Goal: Information Seeking & Learning: Find specific page/section

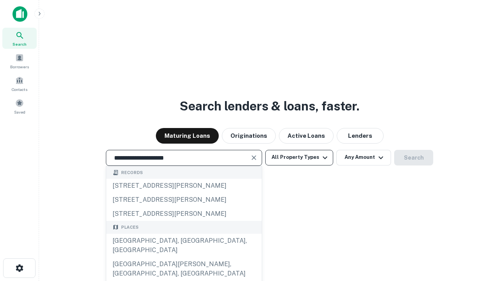
click at [184, 257] on div "[GEOGRAPHIC_DATA], [GEOGRAPHIC_DATA], [GEOGRAPHIC_DATA]" at bounding box center [184, 245] width 156 height 23
click at [299, 157] on button "All Property Types" at bounding box center [299, 158] width 68 height 16
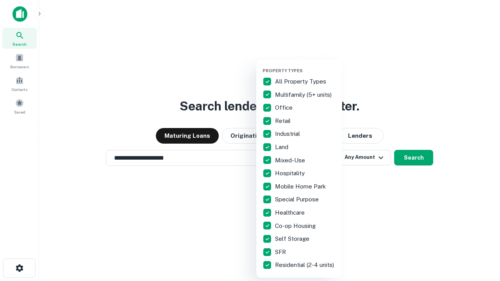
type input "**********"
click at [306, 66] on button "button" at bounding box center [306, 66] width 86 height 0
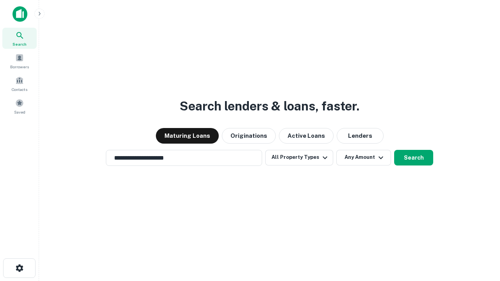
scroll to position [12, 0]
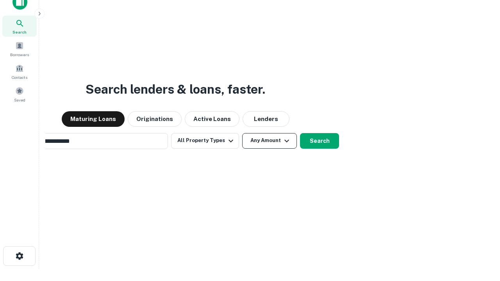
click at [242, 133] on button "Any Amount" at bounding box center [269, 141] width 55 height 16
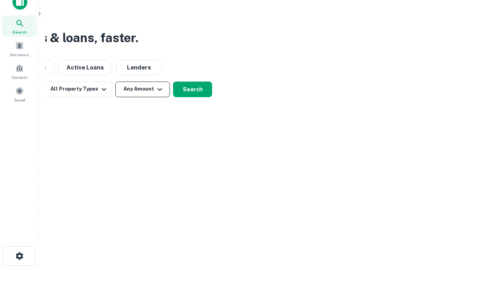
scroll to position [13, 0]
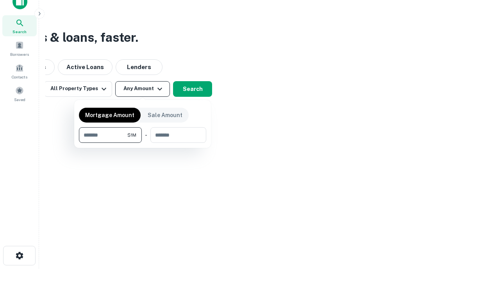
type input "*******"
click at [143, 143] on button "button" at bounding box center [142, 143] width 127 height 0
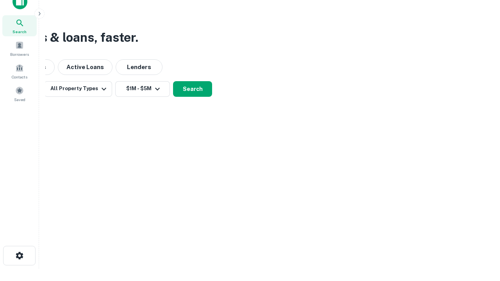
scroll to position [5, 144]
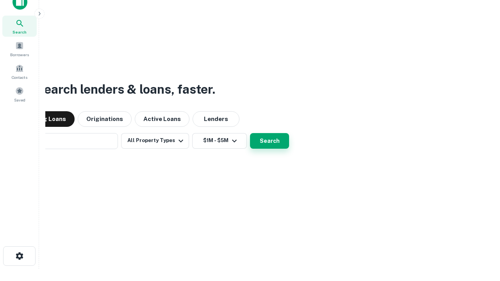
click at [250, 133] on button "Search" at bounding box center [269, 141] width 39 height 16
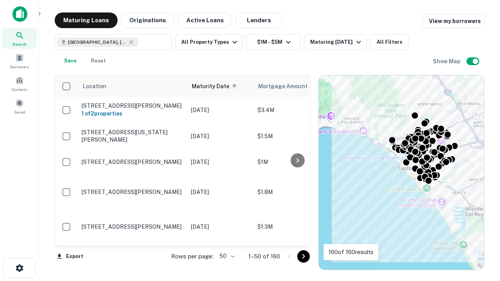
click at [226, 256] on body "Search Borrowers Contacts Saved Maturing Loans Originations Active Loans Lender…" at bounding box center [250, 140] width 500 height 281
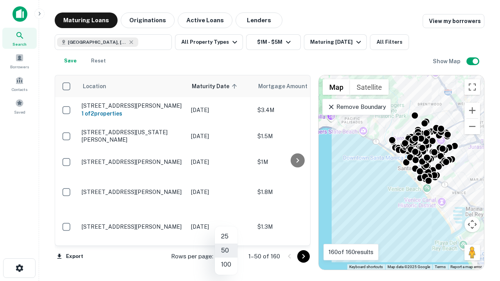
click at [226, 237] on li "25" at bounding box center [226, 237] width 23 height 14
